Goal: Task Accomplishment & Management: Manage account settings

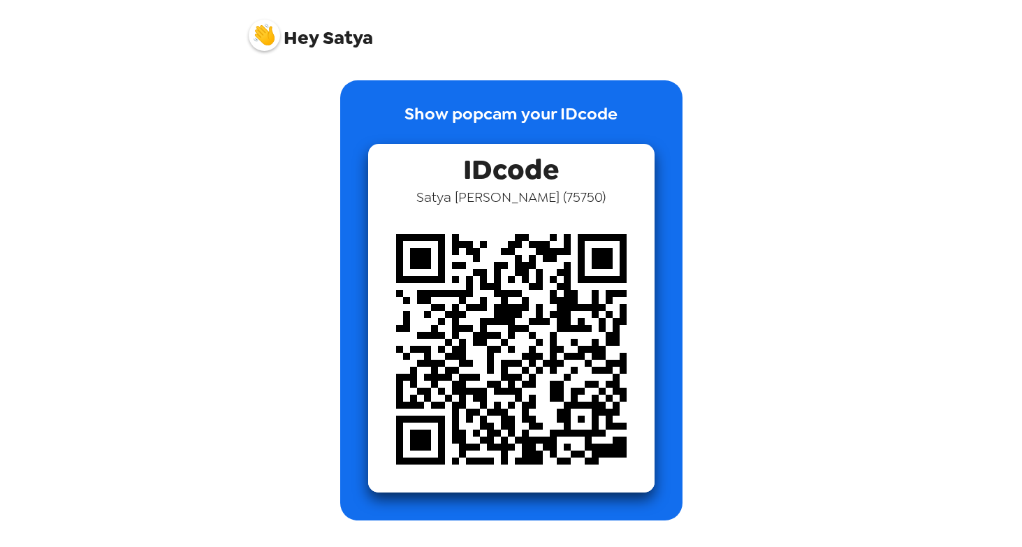
click at [298, 24] on span "Hey [PERSON_NAME]" at bounding box center [311, 30] width 124 height 35
click at [298, 33] on span "Hey" at bounding box center [301, 37] width 35 height 25
click at [273, 29] on img at bounding box center [264, 35] width 31 height 31
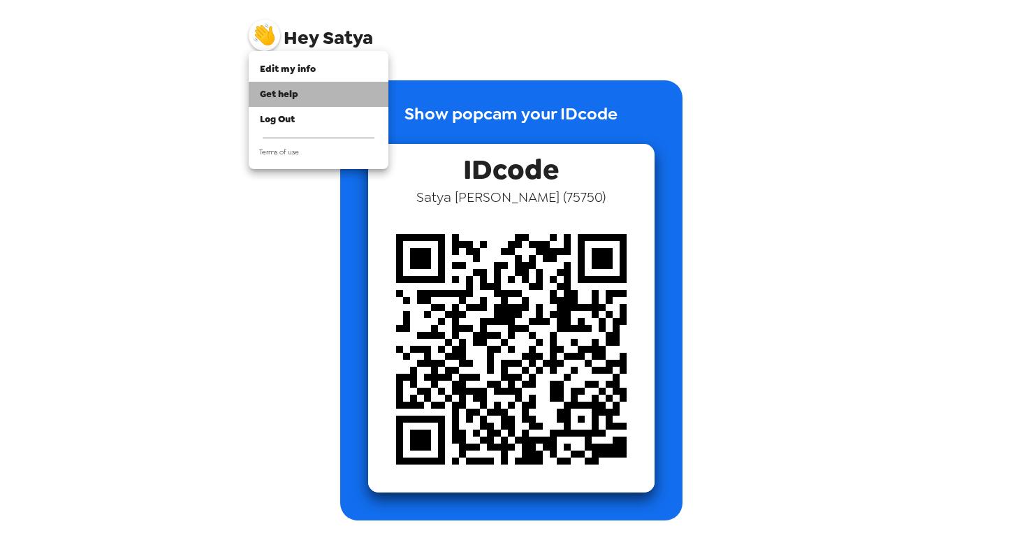
click at [311, 92] on div "Get help" at bounding box center [318, 94] width 117 height 14
click at [470, 236] on div at bounding box center [511, 273] width 1022 height 547
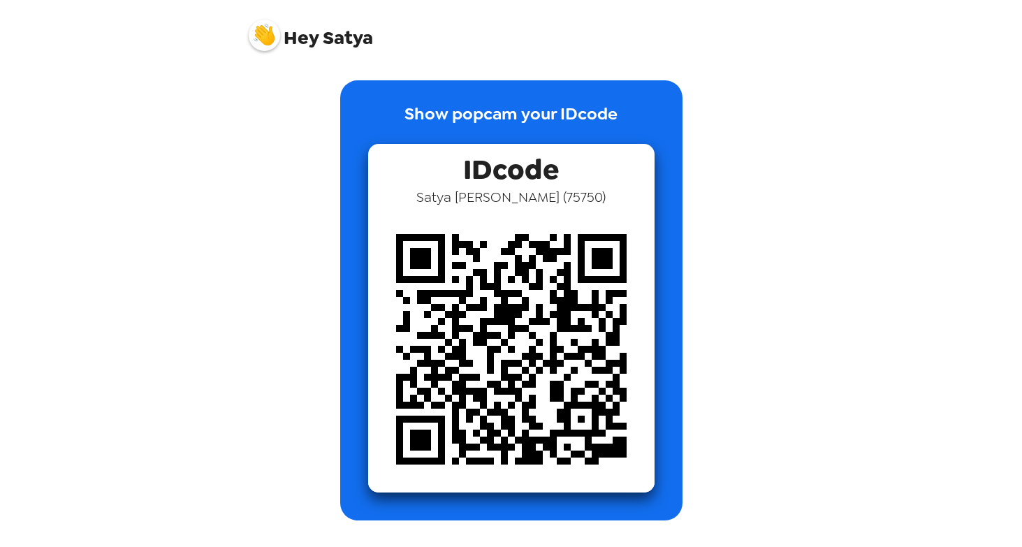
click at [483, 193] on span "[PERSON_NAME] ( 75750 )" at bounding box center [510, 197] width 189 height 18
click at [319, 37] on span "Hey [PERSON_NAME]" at bounding box center [311, 30] width 124 height 35
click at [275, 37] on img at bounding box center [264, 35] width 31 height 31
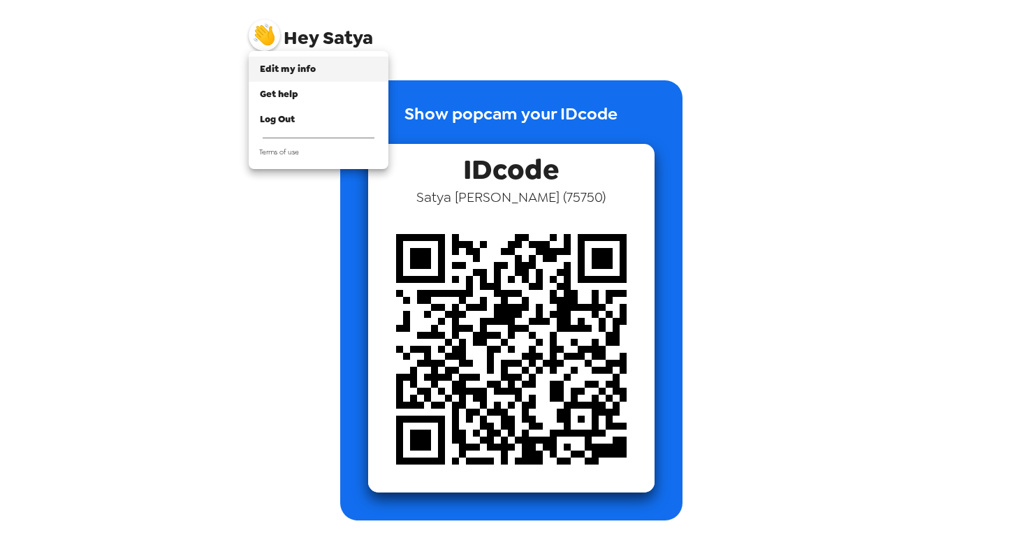
click at [300, 75] on span "Edit my info" at bounding box center [288, 69] width 56 height 12
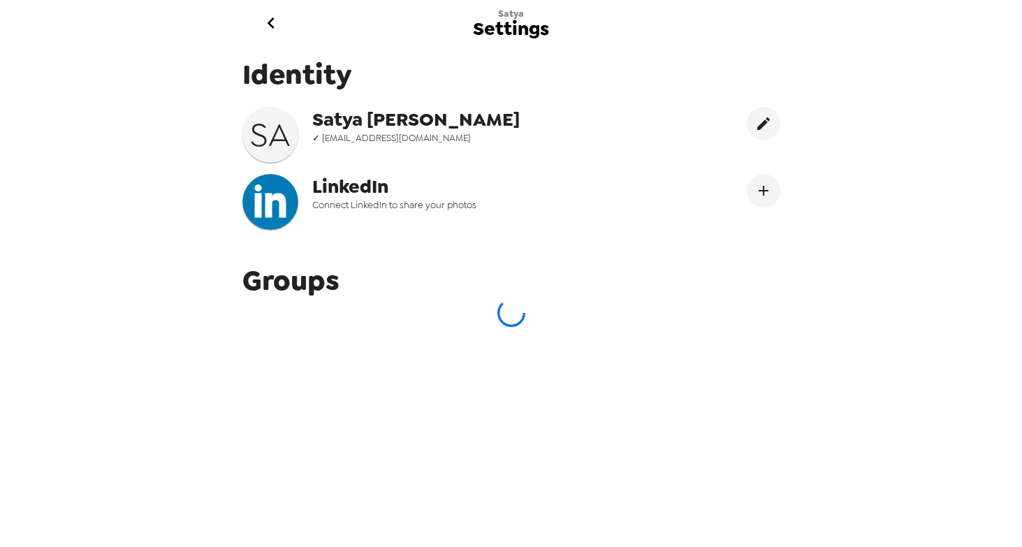
click at [322, 138] on span "✓ [EMAIL_ADDRESS][DOMAIN_NAME]" at bounding box center [453, 138] width 282 height 12
click at [271, 131] on h3 "S A" at bounding box center [270, 134] width 56 height 39
click at [320, 129] on span "[PERSON_NAME]" at bounding box center [453, 119] width 282 height 25
click at [376, 129] on span "Satya Agashiwala" at bounding box center [453, 119] width 282 height 25
click at [267, 17] on icon "go back" at bounding box center [271, 23] width 22 height 22
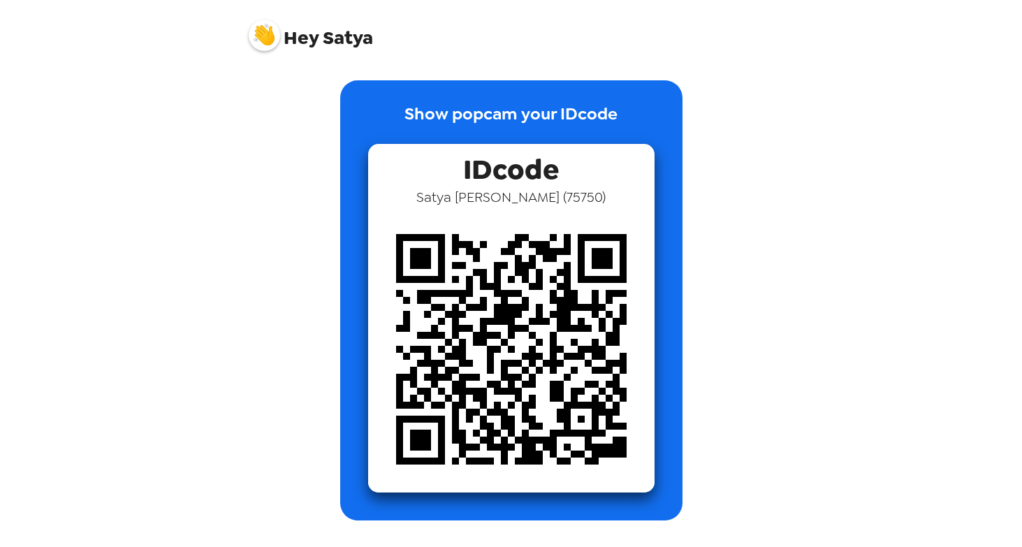
click at [263, 41] on img at bounding box center [264, 35] width 31 height 31
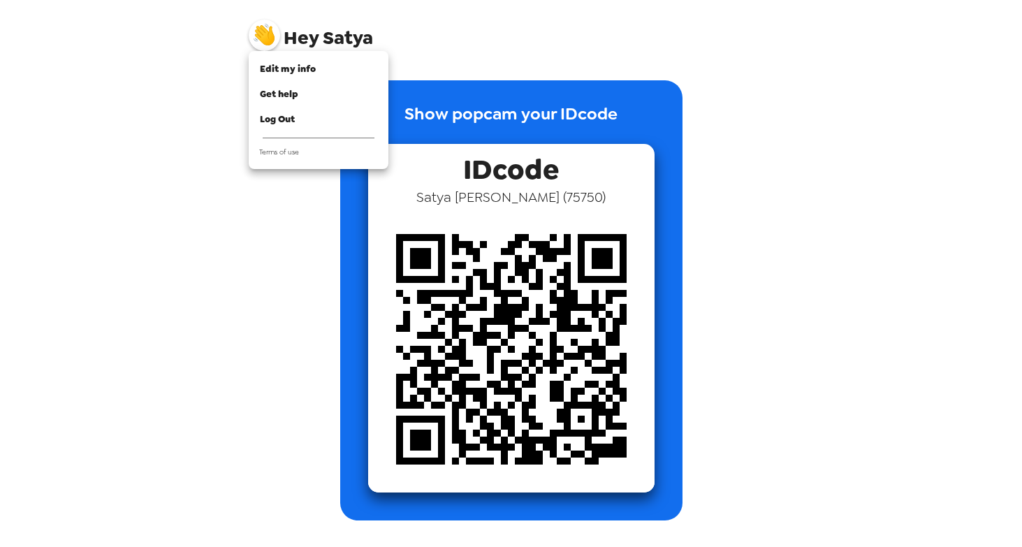
click at [497, 166] on div at bounding box center [511, 273] width 1022 height 547
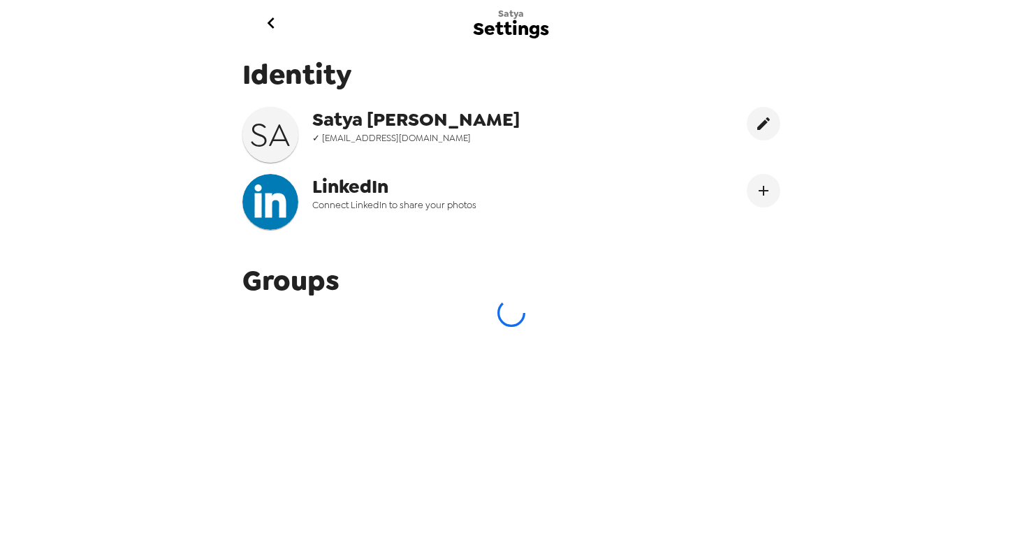
click at [278, 23] on icon "go back" at bounding box center [271, 23] width 22 height 22
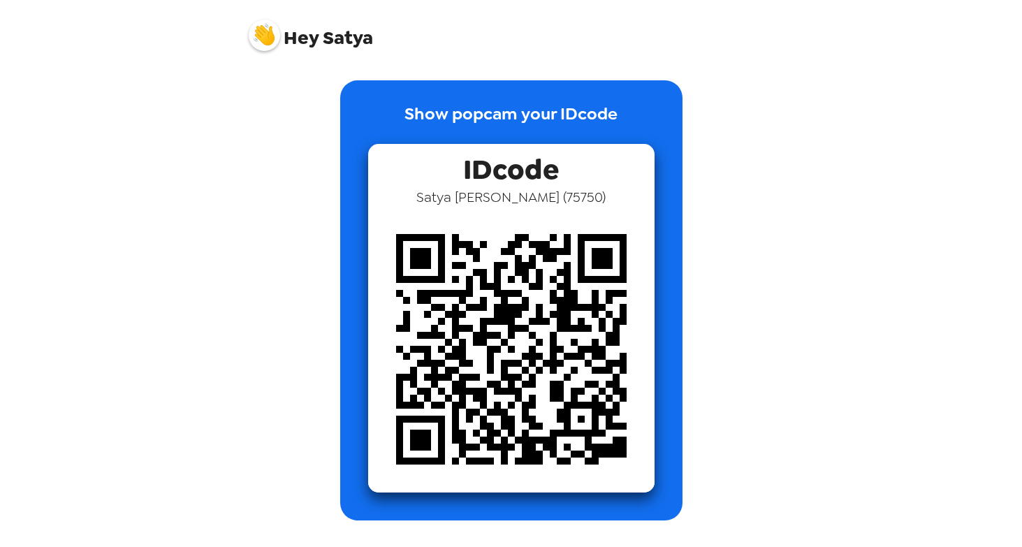
click at [261, 29] on img at bounding box center [264, 35] width 31 height 31
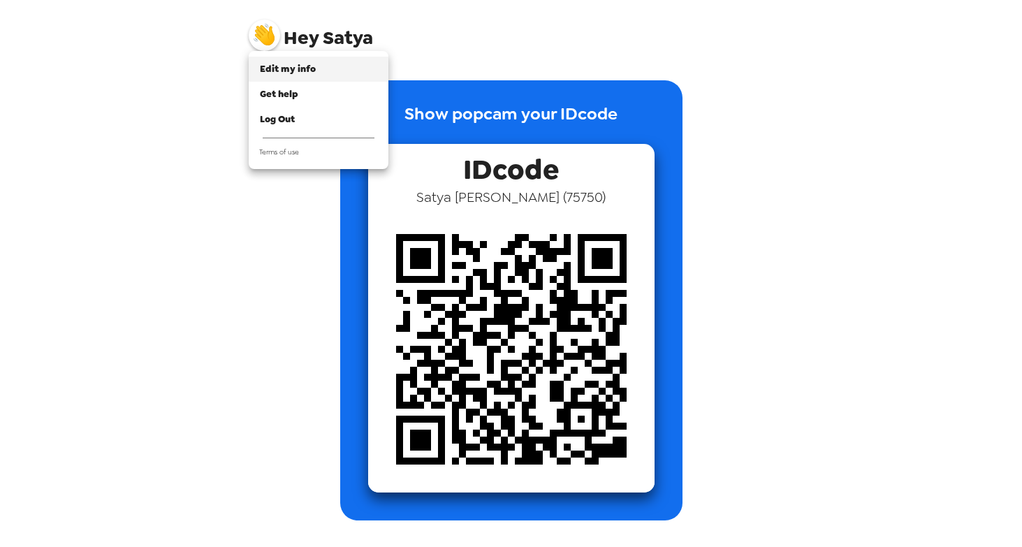
click at [277, 71] on span "Edit my info" at bounding box center [288, 69] width 56 height 12
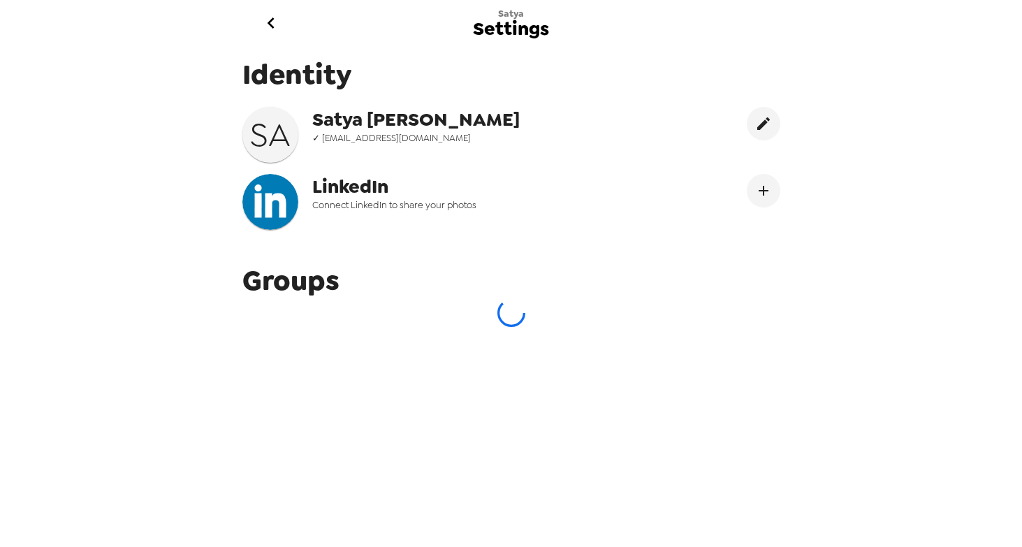
click at [284, 143] on h3 "S A" at bounding box center [270, 134] width 56 height 39
click at [388, 168] on div "Identity S A Satya Agashiwala ✓ sagashiwala@gmail.com LinkedIn Connect LinkedIn…" at bounding box center [511, 148] width 559 height 206
click at [329, 236] on div "Identity S A Satya Agashiwala ✓ sagashiwala@gmail.com LinkedIn Connect LinkedIn…" at bounding box center [511, 148] width 559 height 206
click at [269, 13] on icon "go back" at bounding box center [271, 23] width 22 height 22
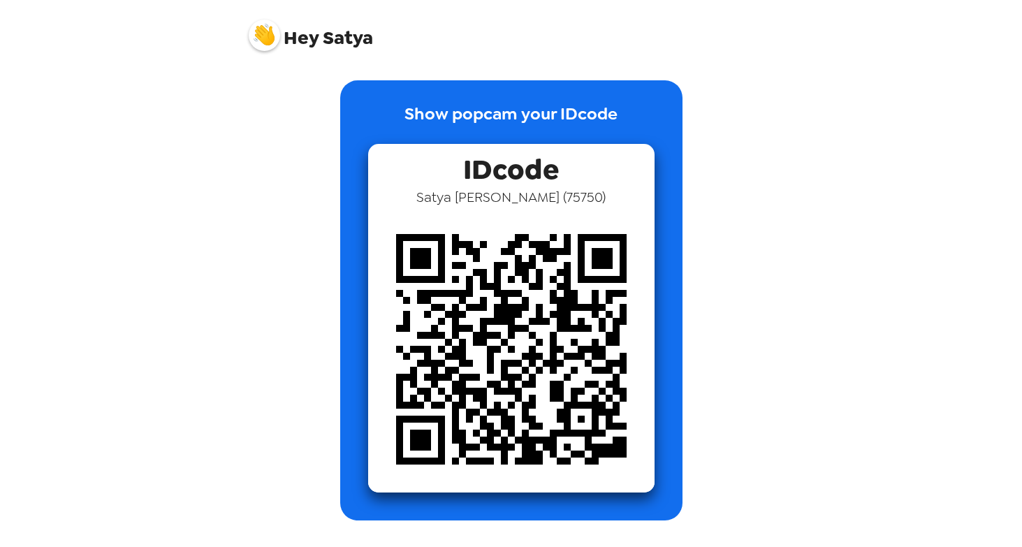
click at [333, 38] on span "Hey Satya" at bounding box center [311, 30] width 124 height 35
click at [266, 45] on img at bounding box center [264, 35] width 31 height 31
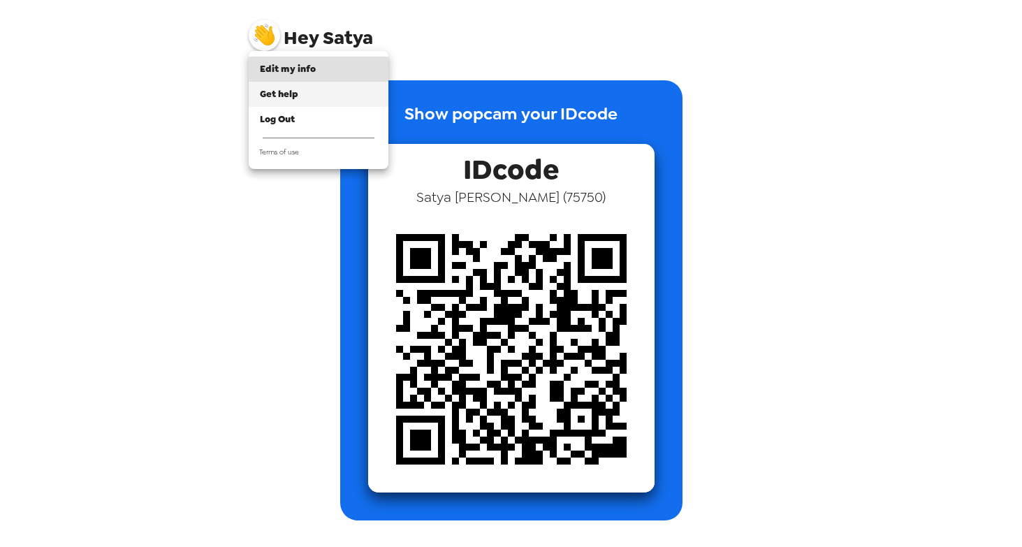
click at [300, 96] on div "Get help" at bounding box center [318, 94] width 117 height 14
